Goal: Task Accomplishment & Management: Use online tool/utility

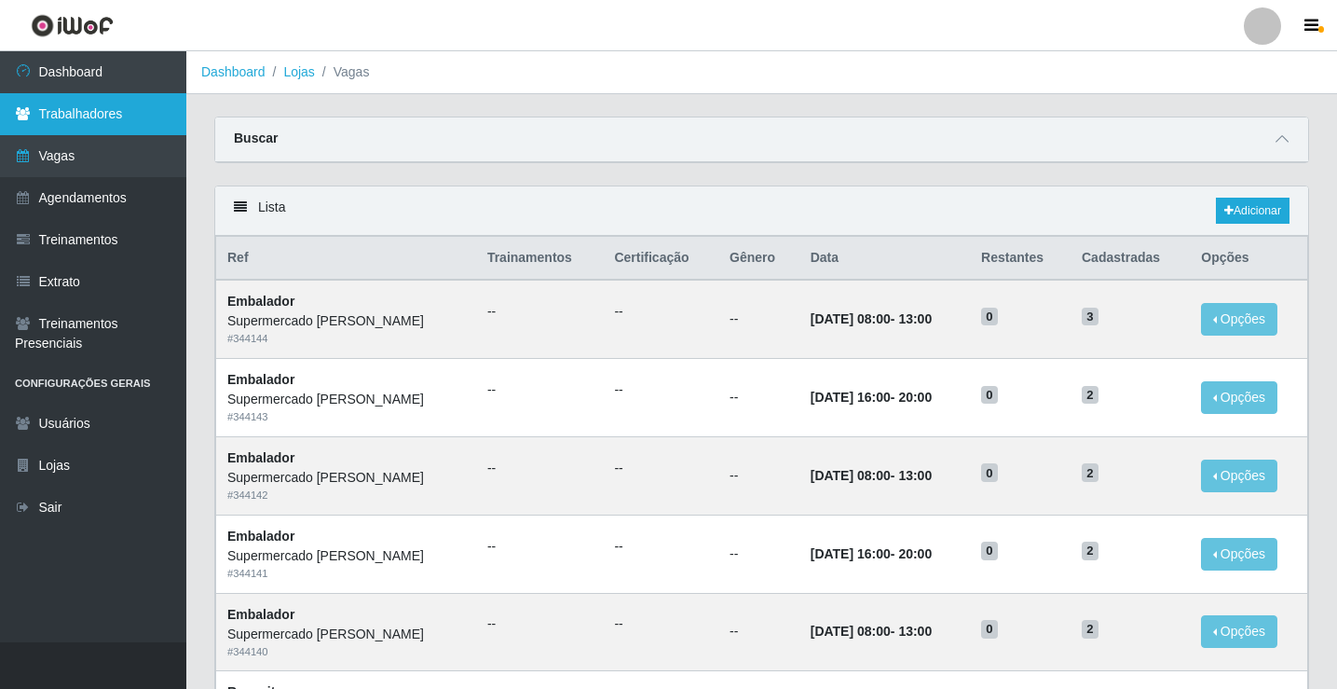
click at [66, 126] on link "Trabalhadores" at bounding box center [93, 114] width 186 height 42
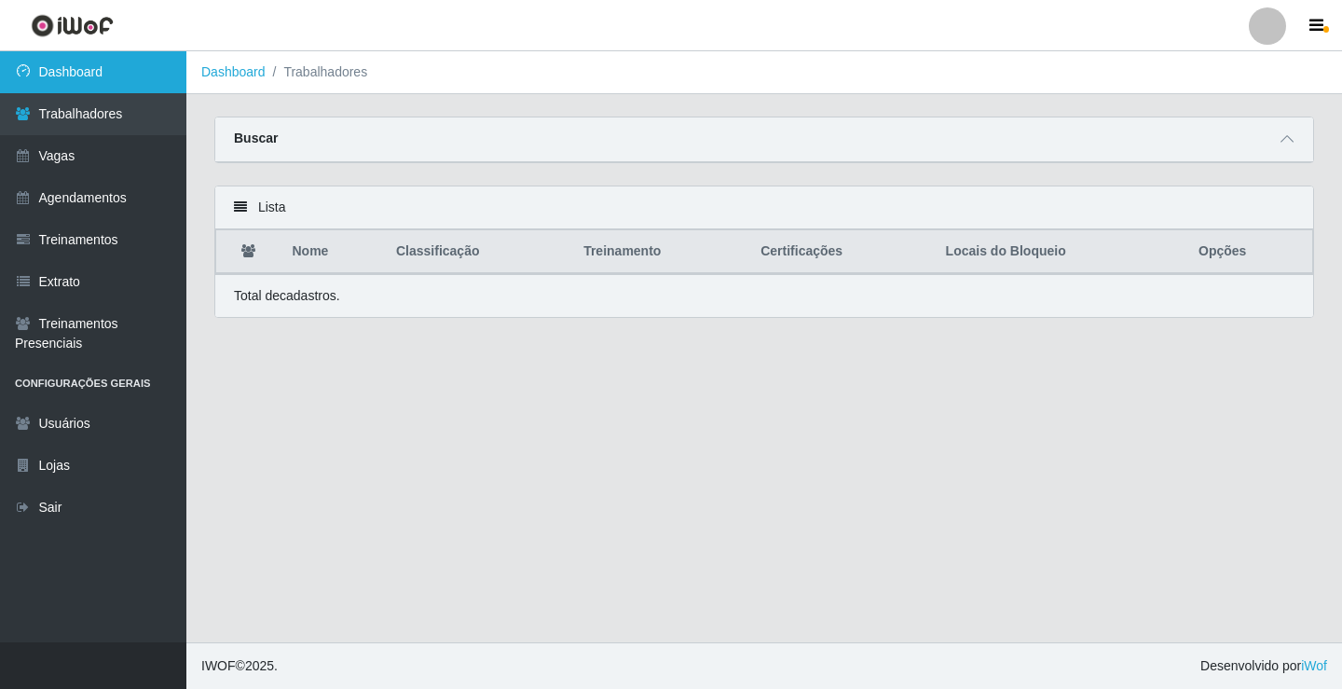
click at [79, 87] on link "Dashboard" at bounding box center [93, 72] width 186 height 42
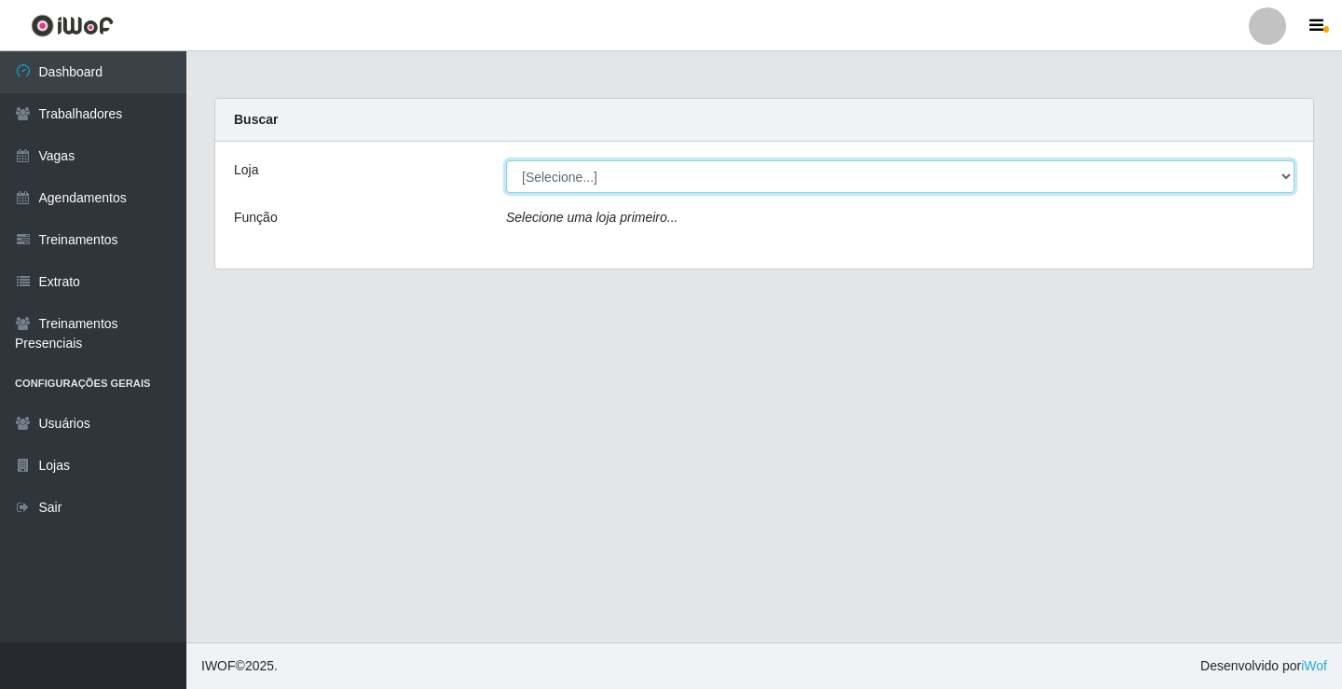
click at [534, 169] on select "[Selecione...] Supermercado [PERSON_NAME]" at bounding box center [900, 176] width 788 height 33
select select "72"
click at [506, 160] on select "[Selecione...] Supermercado [PERSON_NAME]" at bounding box center [900, 176] width 788 height 33
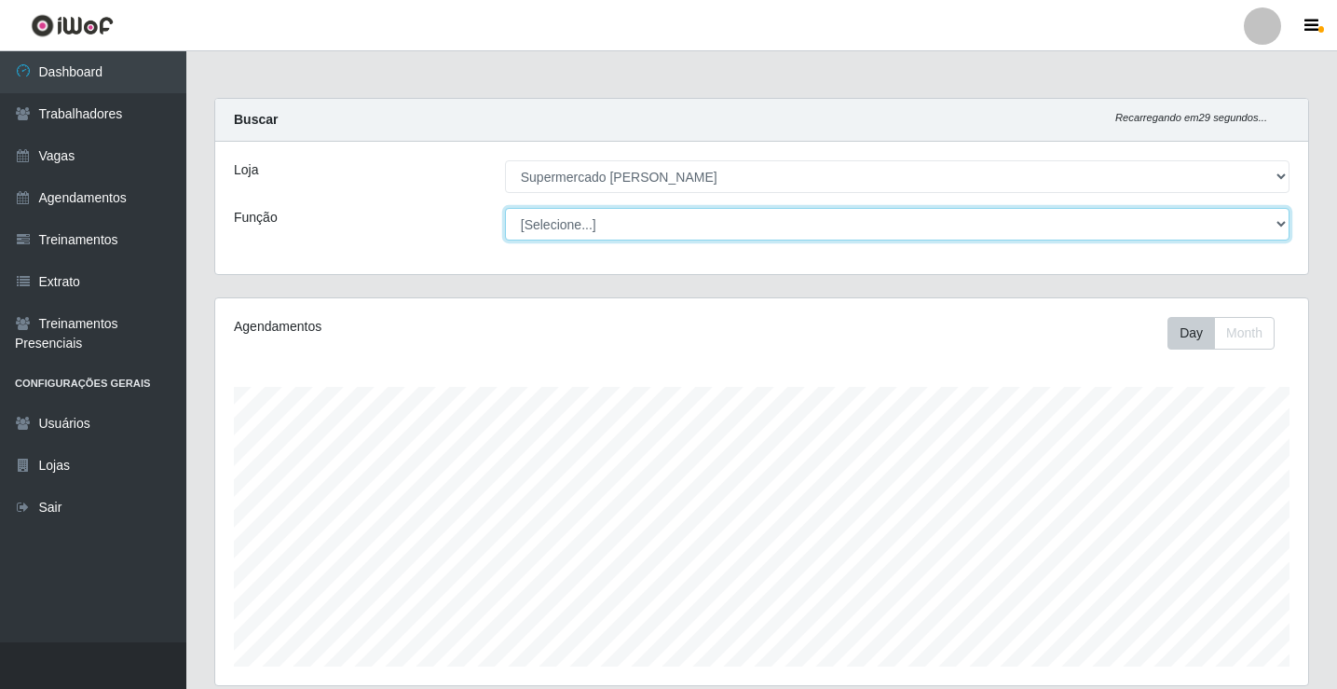
click at [561, 226] on select "[Selecione...] ASG ASG + ASG ++ Embalador Embalador + Embalador ++ Repositor Re…" at bounding box center [897, 224] width 785 height 33
click at [562, 224] on select "[Selecione...] ASG ASG + ASG ++ Embalador Embalador + Embalador ++ Repositor Re…" at bounding box center [897, 224] width 785 height 33
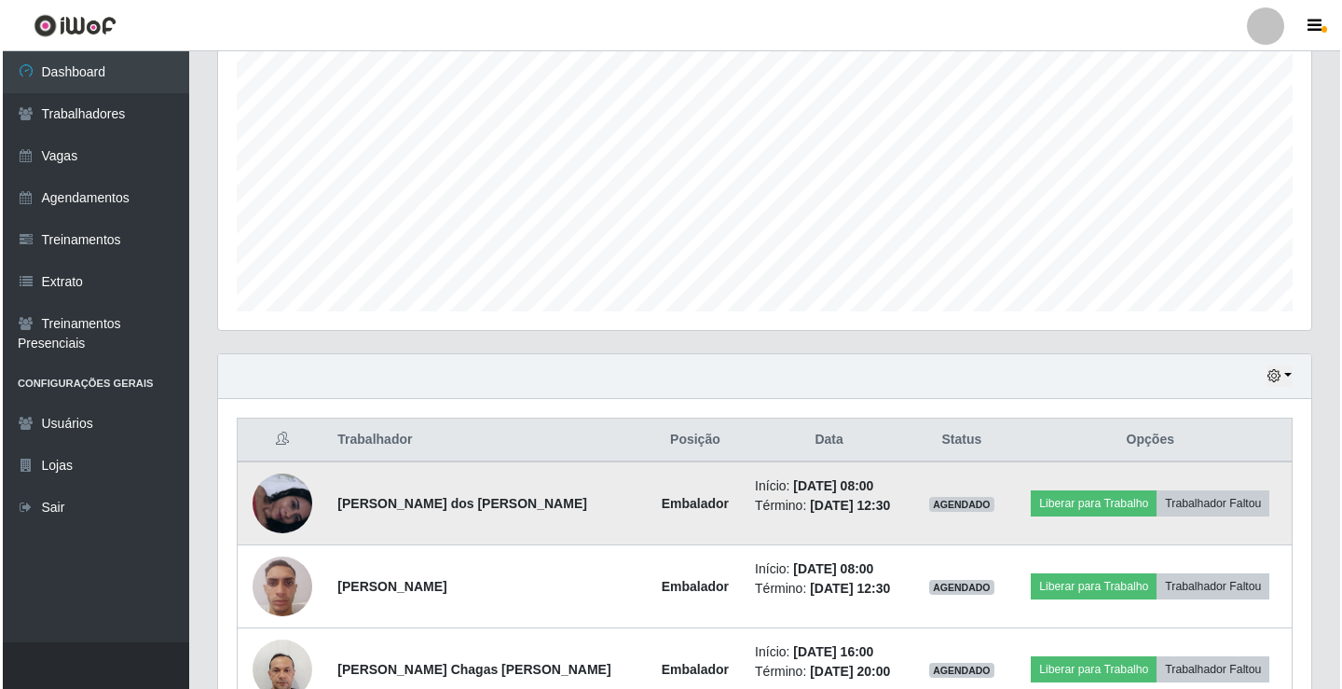
scroll to position [549, 0]
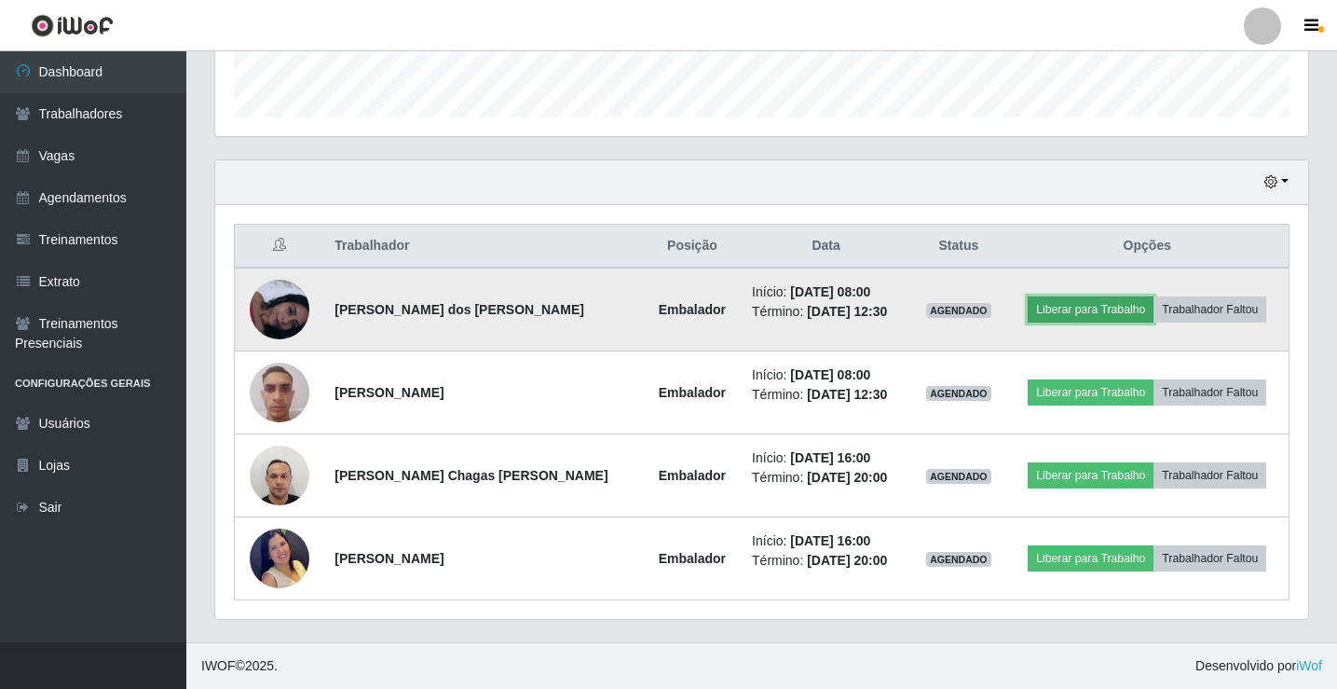
click at [1103, 308] on button "Liberar para Trabalho" at bounding box center [1091, 309] width 126 height 26
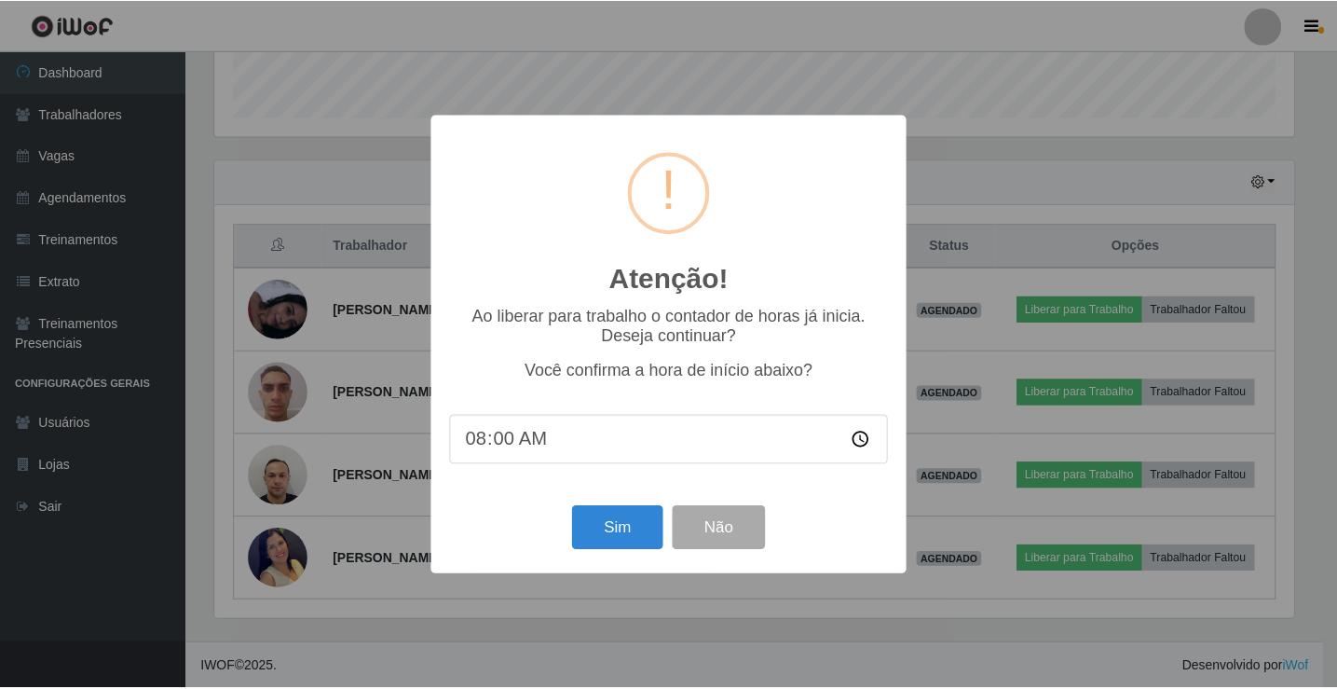
scroll to position [387, 1084]
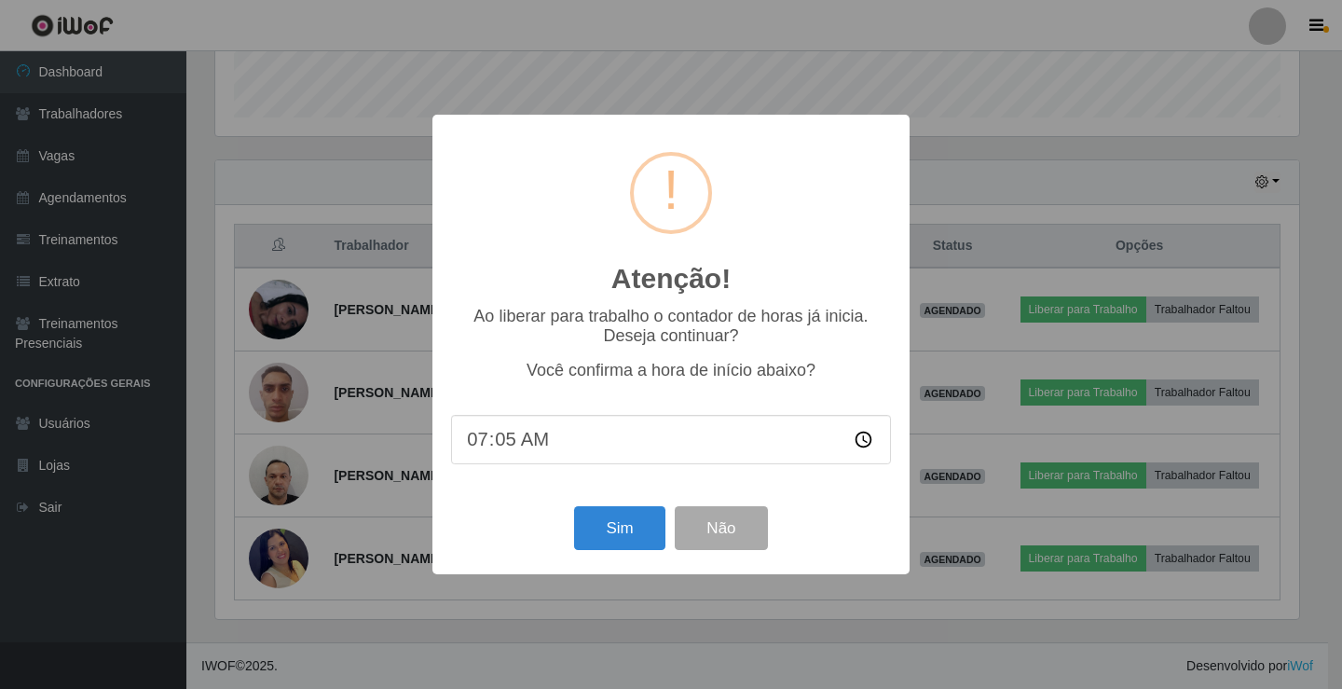
type input "07:58"
click at [614, 541] on button "Sim" at bounding box center [619, 528] width 90 height 44
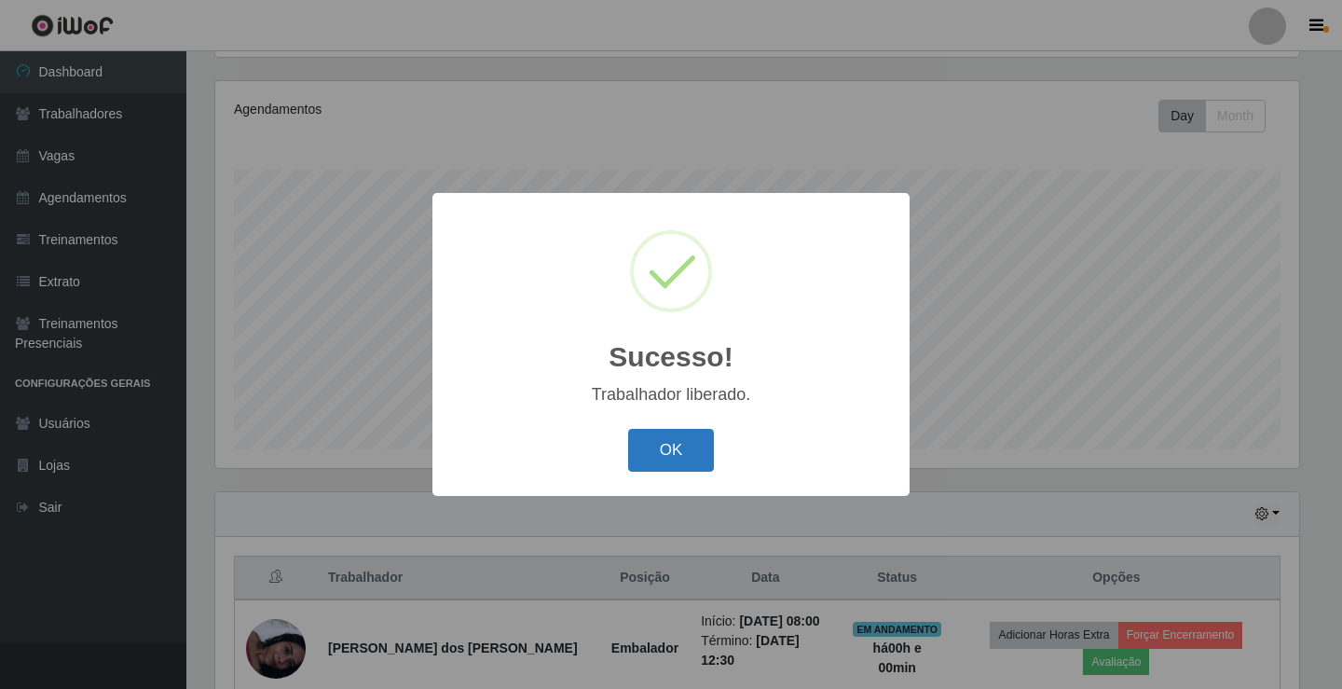
click at [663, 464] on button "OK" at bounding box center [671, 451] width 87 height 44
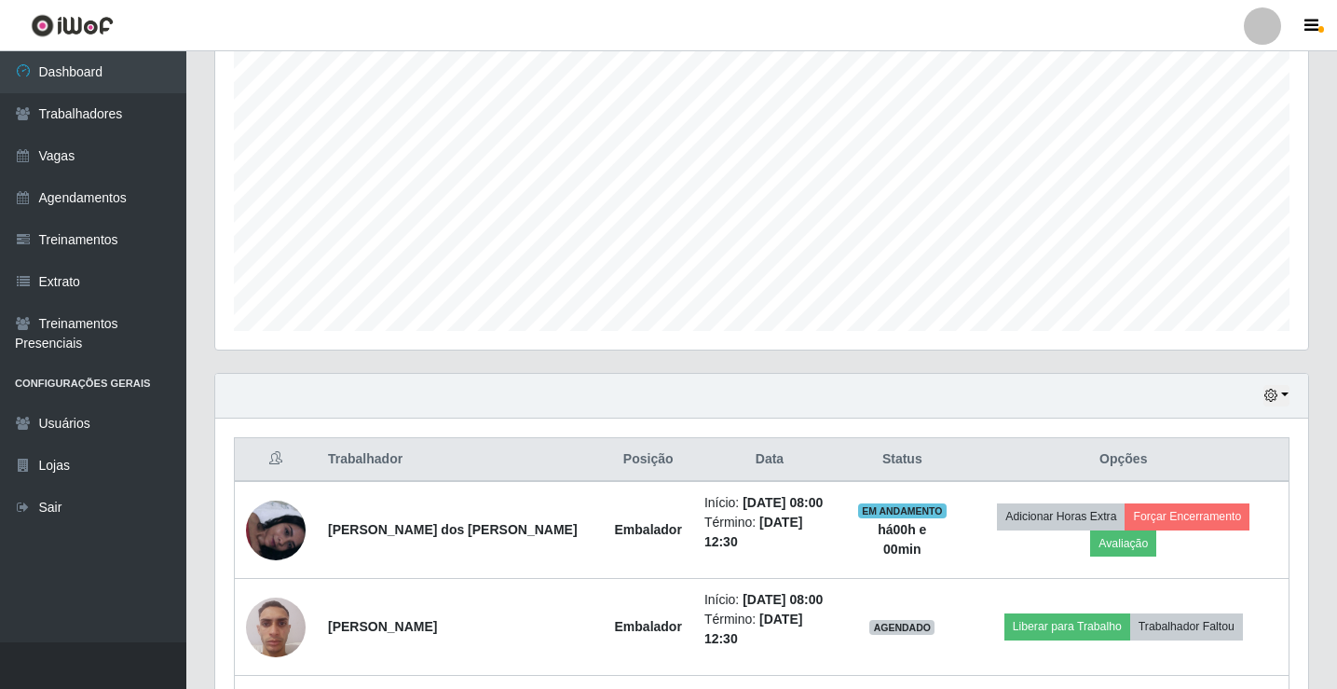
scroll to position [497, 0]
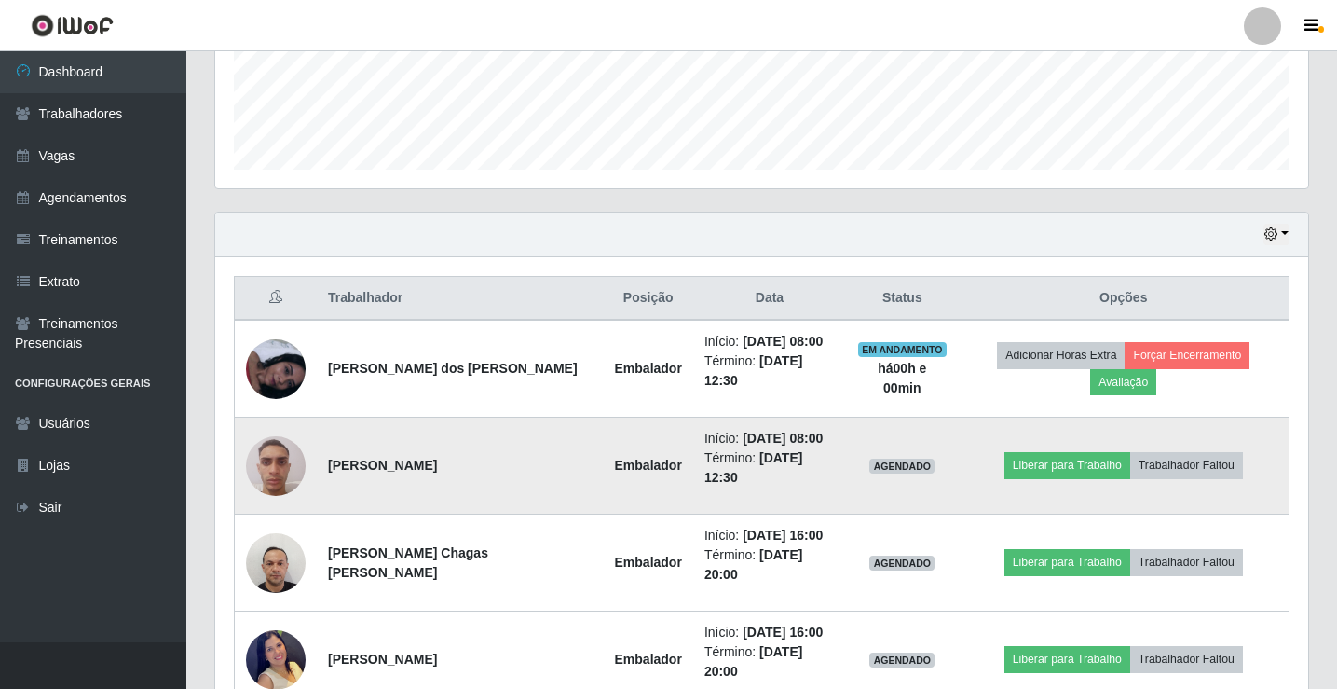
click at [1059, 466] on td "Liberar para Trabalho Trabalhador Faltou" at bounding box center [1124, 466] width 331 height 97
click at [1045, 428] on td "Liberar para Trabalho Trabalhador Faltou" at bounding box center [1124, 466] width 331 height 97
click at [1058, 452] on button "Liberar para Trabalho" at bounding box center [1068, 465] width 126 height 26
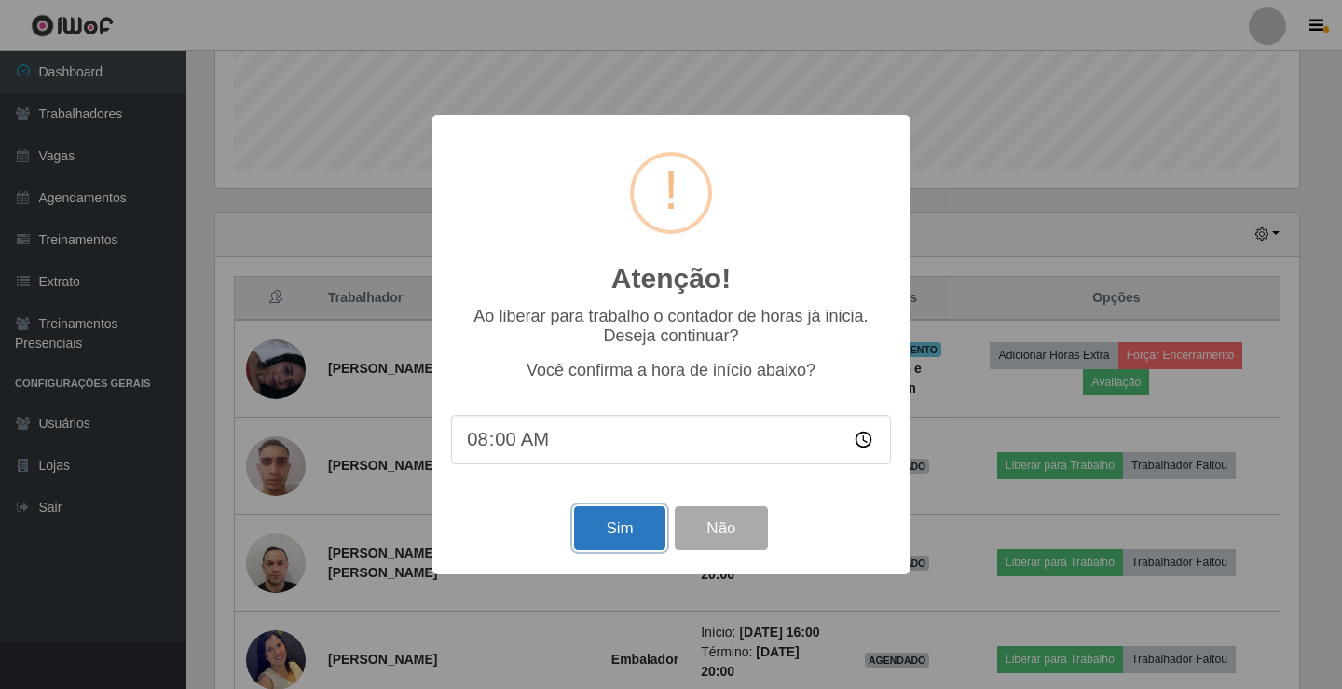
click at [642, 539] on button "Sim" at bounding box center [619, 528] width 90 height 44
